Goal: Task Accomplishment & Management: Use online tool/utility

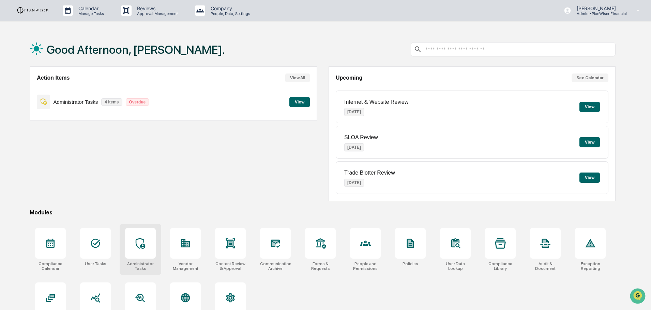
click at [144, 243] on icon at bounding box center [140, 243] width 11 height 11
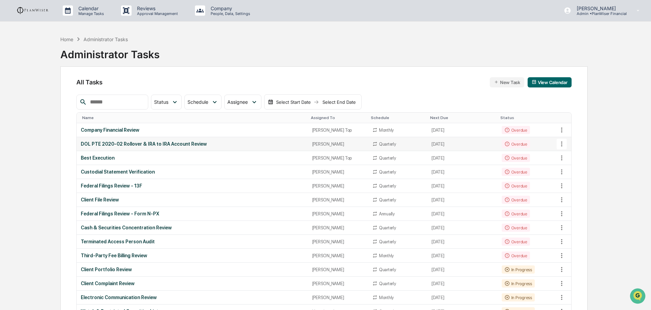
click at [143, 145] on div "DOL PTE 2020-02 Rollover & IRA to IRA Account Review" at bounding box center [192, 143] width 223 height 5
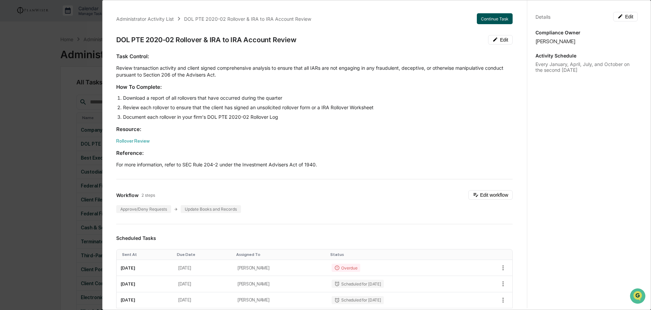
click at [487, 16] on button "Continue Task" at bounding box center [495, 18] width 36 height 11
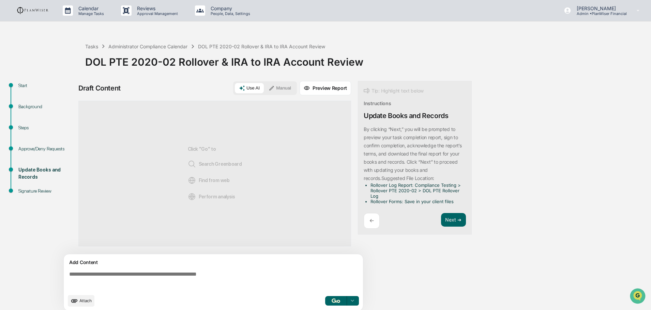
click at [371, 218] on p "←" at bounding box center [371, 221] width 4 height 6
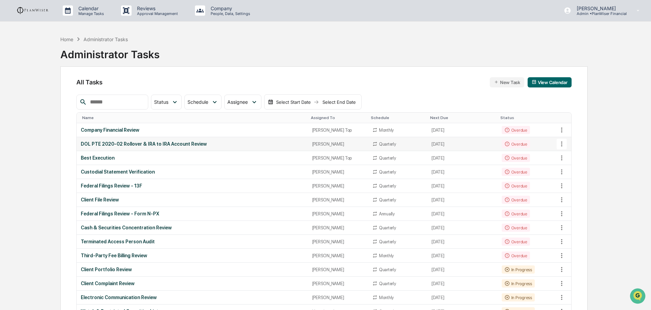
click at [126, 142] on div "DOL PTE 2020-02 Rollover & IRA to IRA Account Review" at bounding box center [192, 143] width 223 height 5
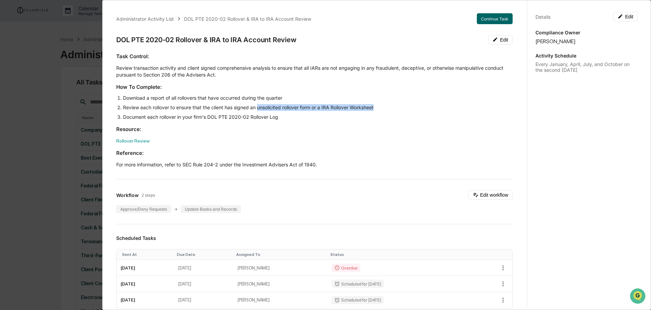
drag, startPoint x: 379, startPoint y: 107, endPoint x: 258, endPoint y: 108, distance: 120.6
click at [258, 108] on li "Review each rollover to ensure that the client has signed an unsolicited rollov…" at bounding box center [317, 107] width 389 height 7
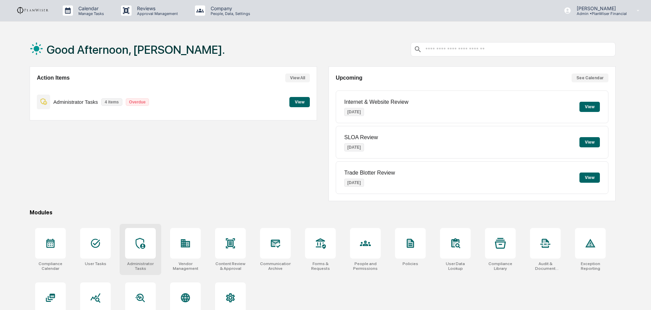
click at [138, 245] on icon at bounding box center [140, 243] width 11 height 11
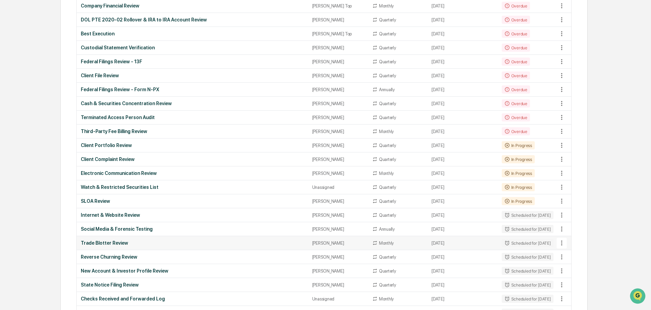
scroll to position [136, 0]
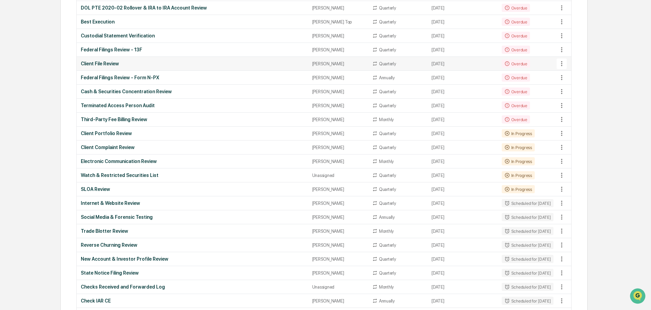
click at [107, 64] on div "Client File Review" at bounding box center [192, 63] width 223 height 5
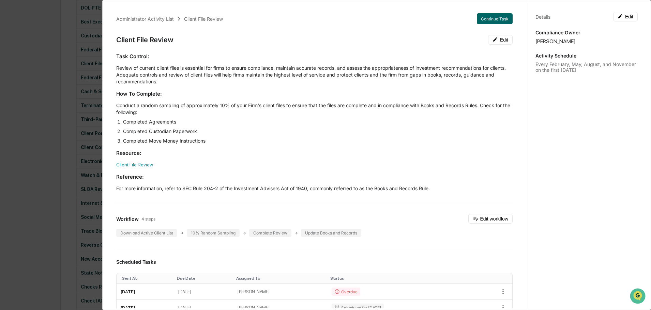
click at [270, 155] on h3 "Resource:" at bounding box center [314, 153] width 396 height 7
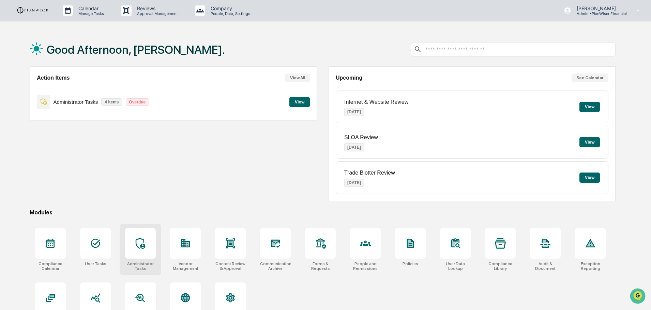
click at [145, 243] on icon at bounding box center [140, 243] width 11 height 11
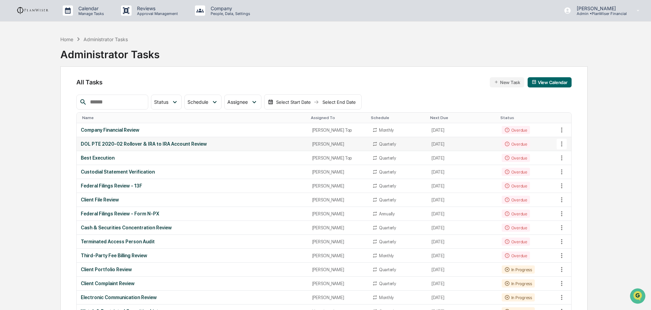
click at [156, 142] on div "DOL PTE 2020-02 Rollover & IRA to IRA Account Review" at bounding box center [192, 143] width 223 height 5
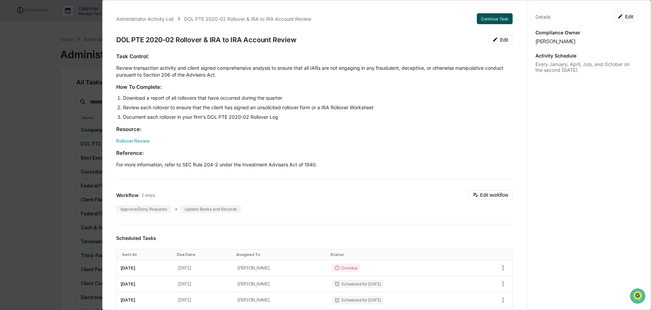
click at [493, 15] on button "Continue Task" at bounding box center [495, 18] width 36 height 11
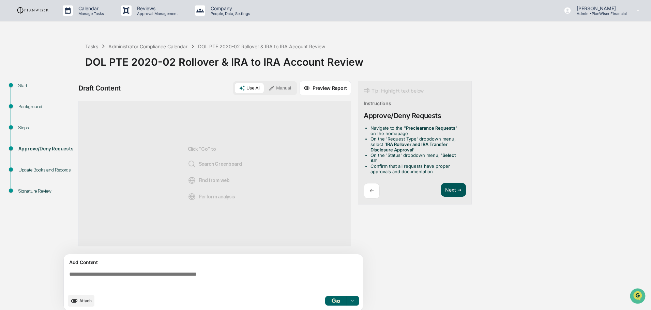
click at [451, 183] on button "Next ➔" at bounding box center [453, 190] width 25 height 14
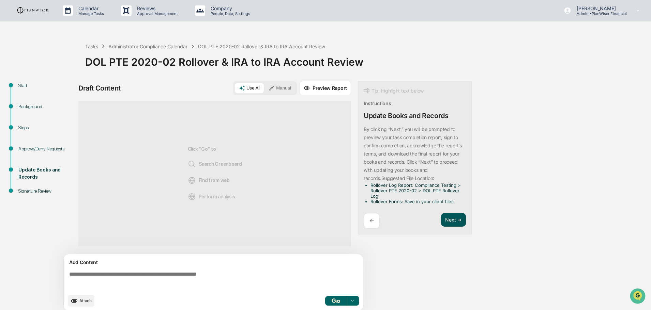
click at [449, 218] on button "Next ➔" at bounding box center [453, 220] width 25 height 14
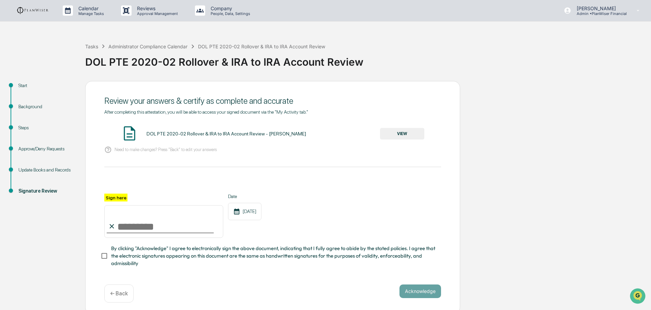
click at [119, 293] on p "← Back" at bounding box center [119, 294] width 18 height 6
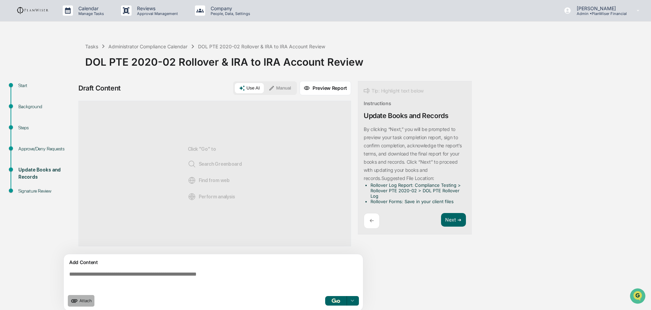
click at [84, 300] on span "Attach" at bounding box center [85, 300] width 12 height 5
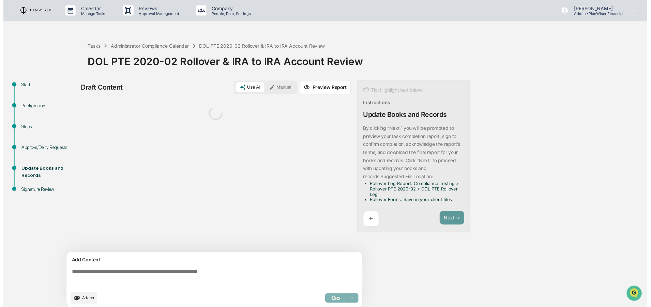
scroll to position [5, 0]
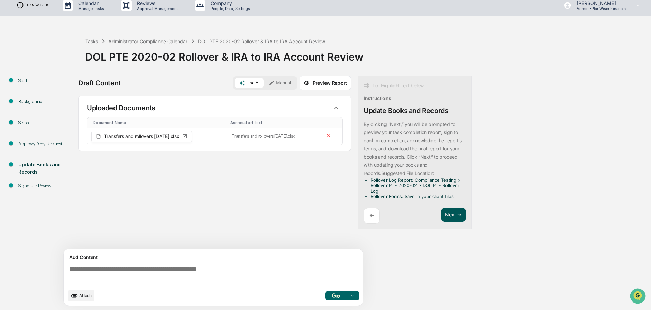
click at [447, 216] on button "Next ➔" at bounding box center [453, 215] width 25 height 14
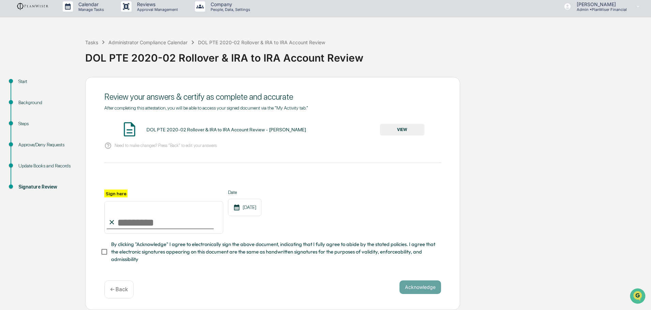
click at [395, 126] on button "VIEW" at bounding box center [402, 130] width 44 height 12
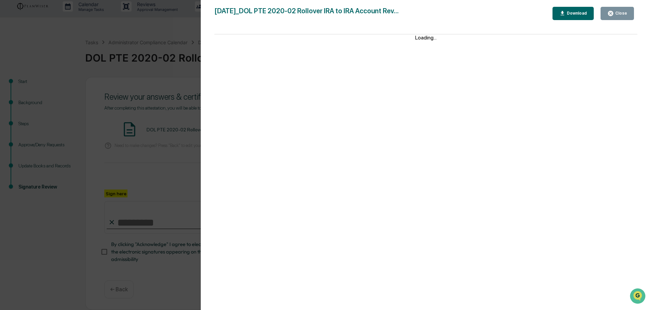
click at [576, 9] on button "Download" at bounding box center [573, 13] width 42 height 13
click at [612, 14] on icon "button" at bounding box center [610, 13] width 6 height 6
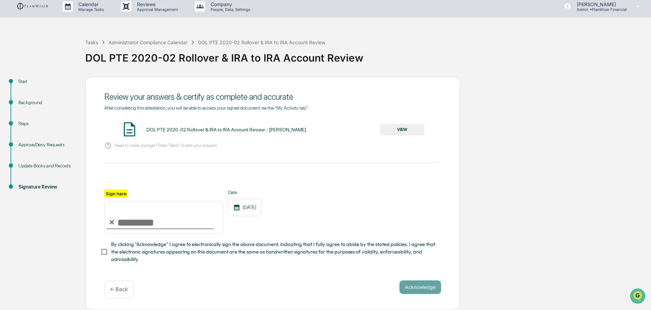
click at [126, 227] on input "Sign here" at bounding box center [163, 217] width 119 height 33
click at [127, 222] on input "***" at bounding box center [163, 217] width 119 height 33
type input "**********"
click at [414, 287] on button "Acknowledge" at bounding box center [420, 288] width 42 height 14
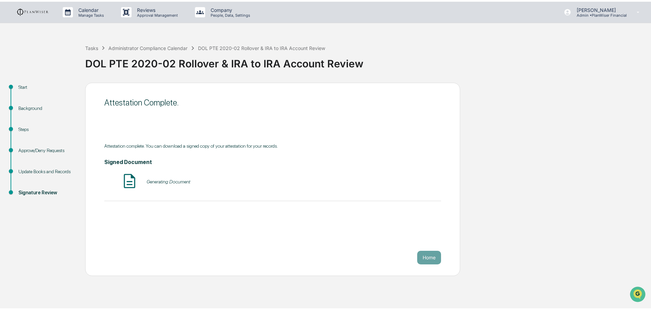
scroll to position [0, 0]
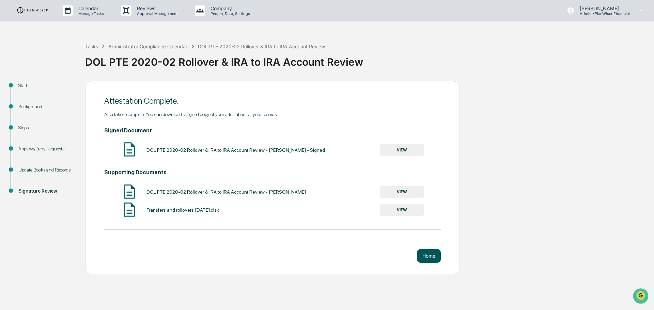
click at [432, 256] on button "Home" at bounding box center [429, 256] width 24 height 14
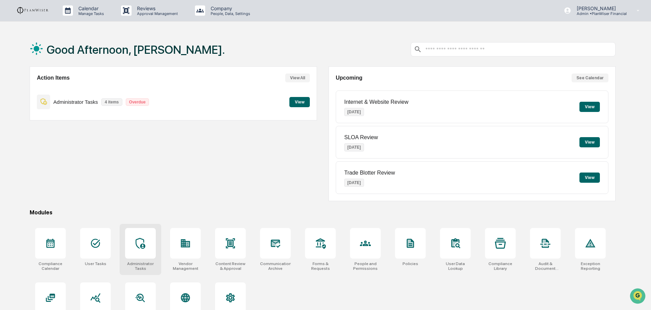
click at [140, 237] on div at bounding box center [140, 243] width 31 height 31
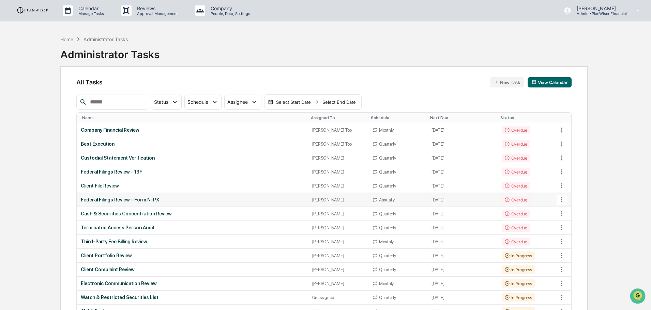
click at [134, 200] on div "Federal Filings Review - Form N-PX" at bounding box center [192, 199] width 223 height 5
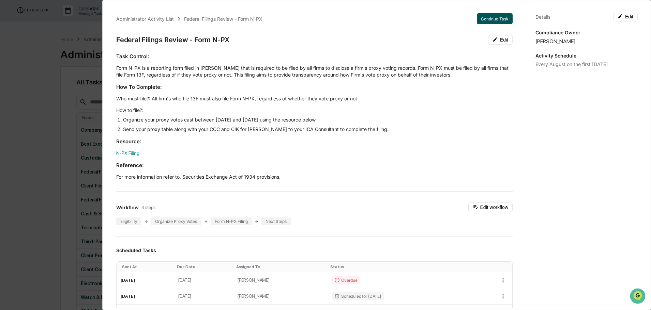
click at [477, 13] on button "Continue Task" at bounding box center [495, 18] width 36 height 11
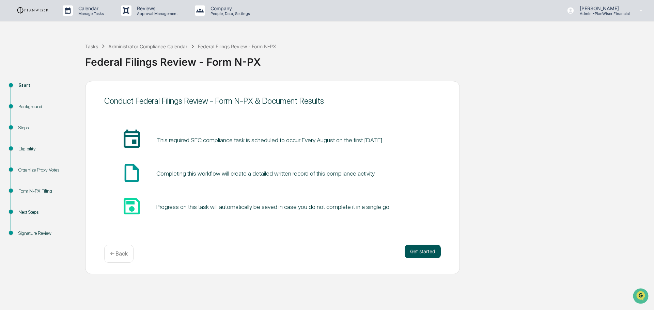
click at [414, 246] on button "Get started" at bounding box center [423, 252] width 36 height 14
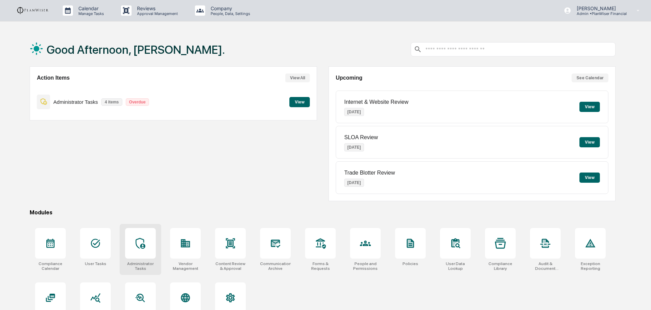
click at [134, 243] on div at bounding box center [140, 243] width 31 height 31
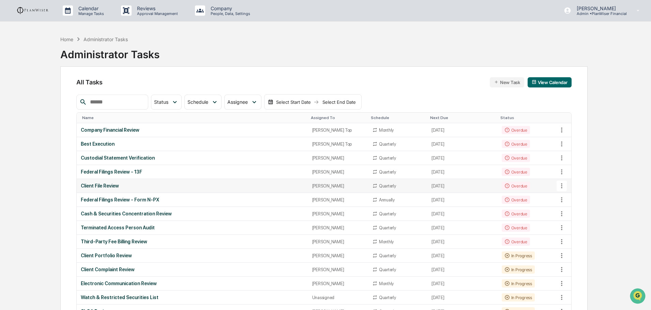
click at [108, 185] on div "Client File Review" at bounding box center [192, 185] width 223 height 5
